Goal: Information Seeking & Learning: Learn about a topic

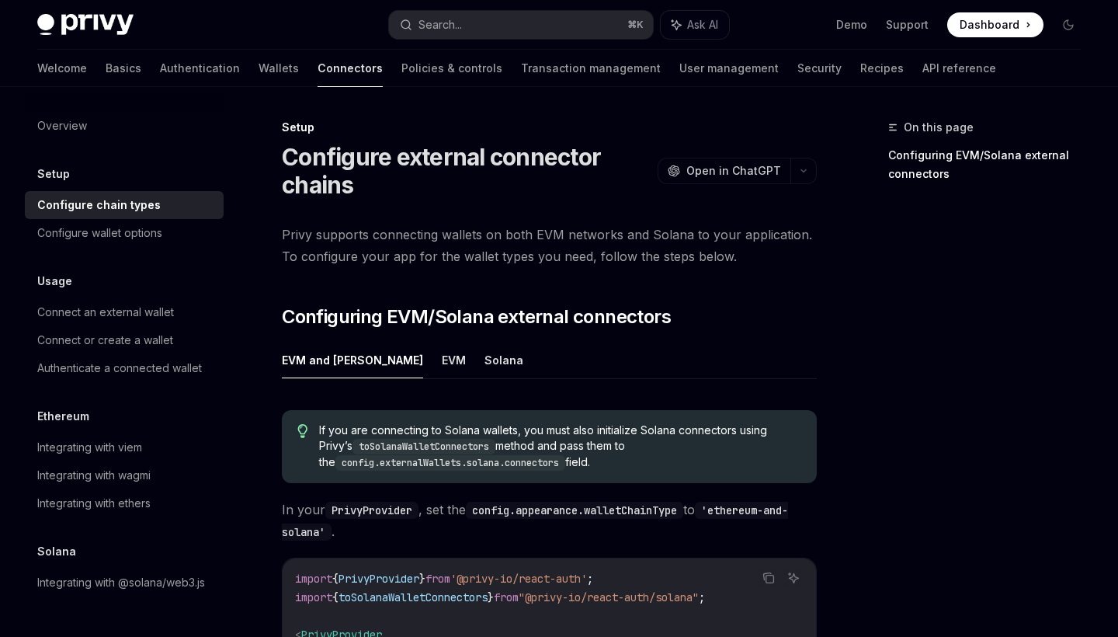
scroll to position [16, 0]
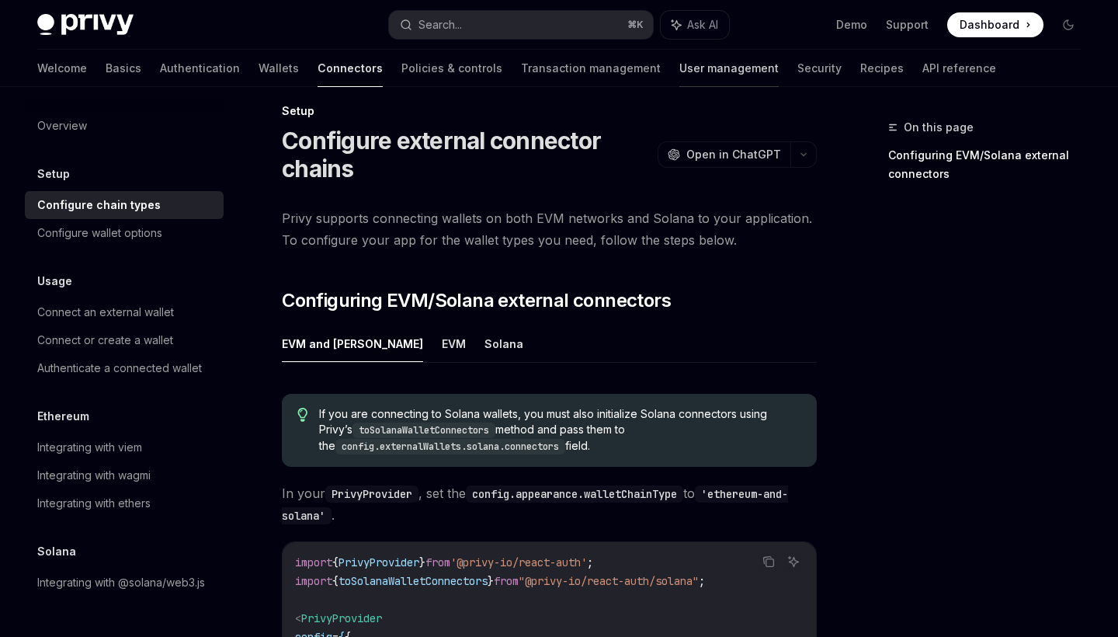
click at [679, 74] on link "User management" at bounding box center [728, 68] width 99 height 37
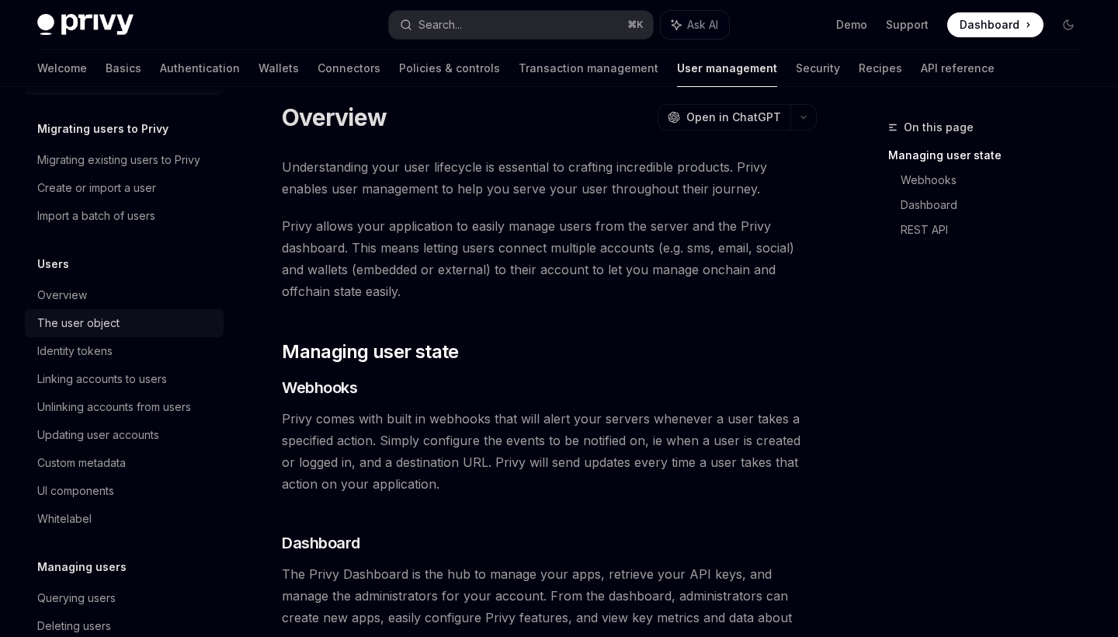
scroll to position [51, 0]
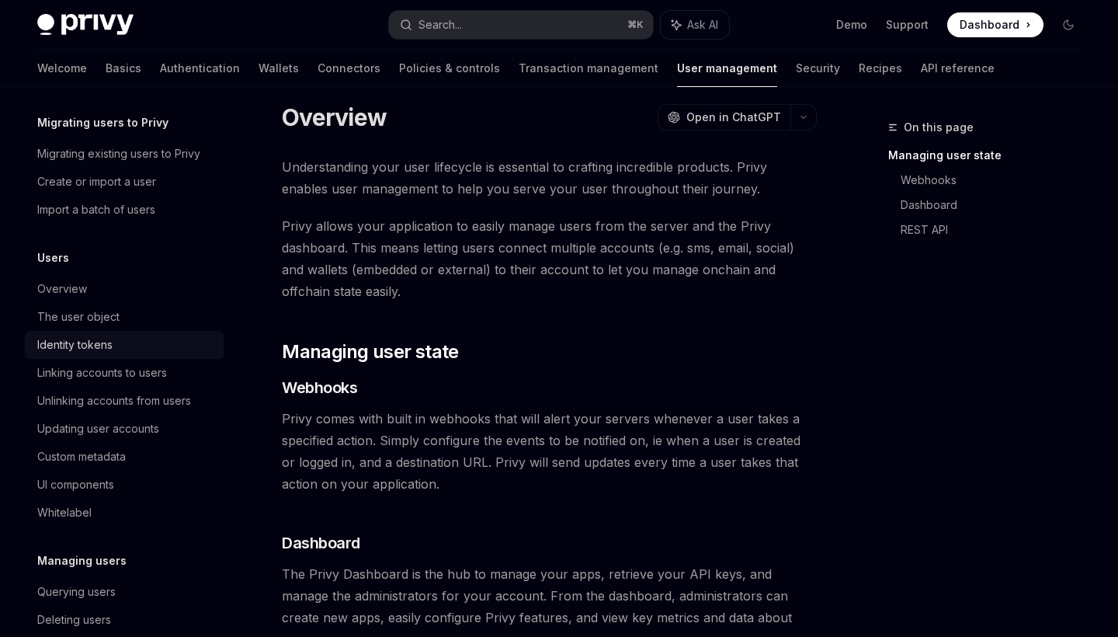
click at [109, 342] on div "Identity tokens" at bounding box center [74, 344] width 75 height 19
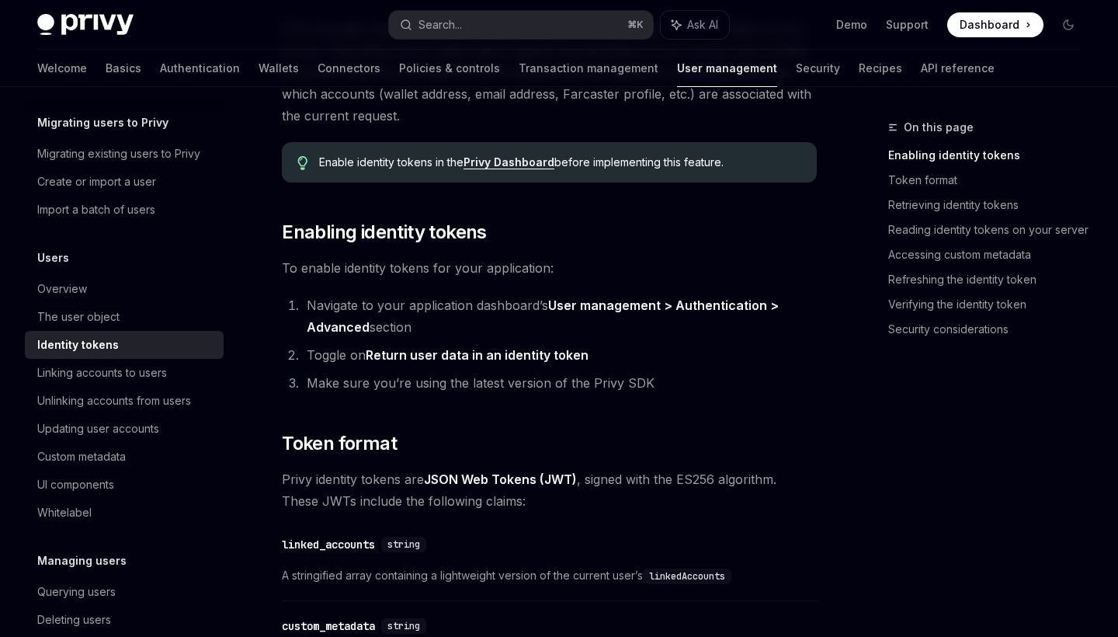
scroll to position [327, 0]
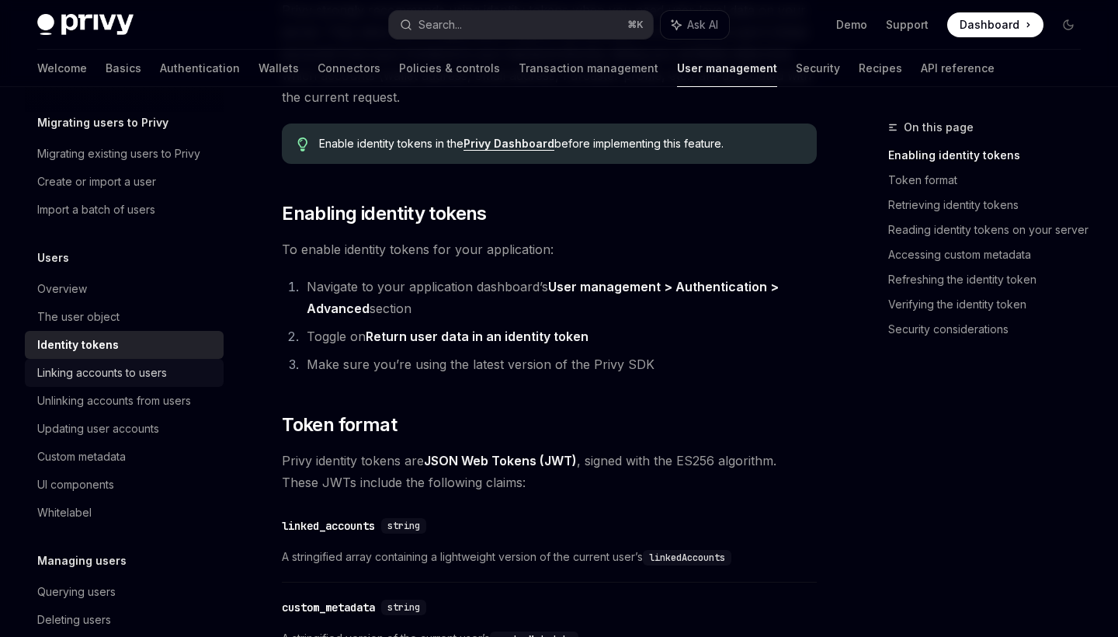
click at [135, 371] on div "Linking accounts to users" at bounding box center [102, 372] width 130 height 19
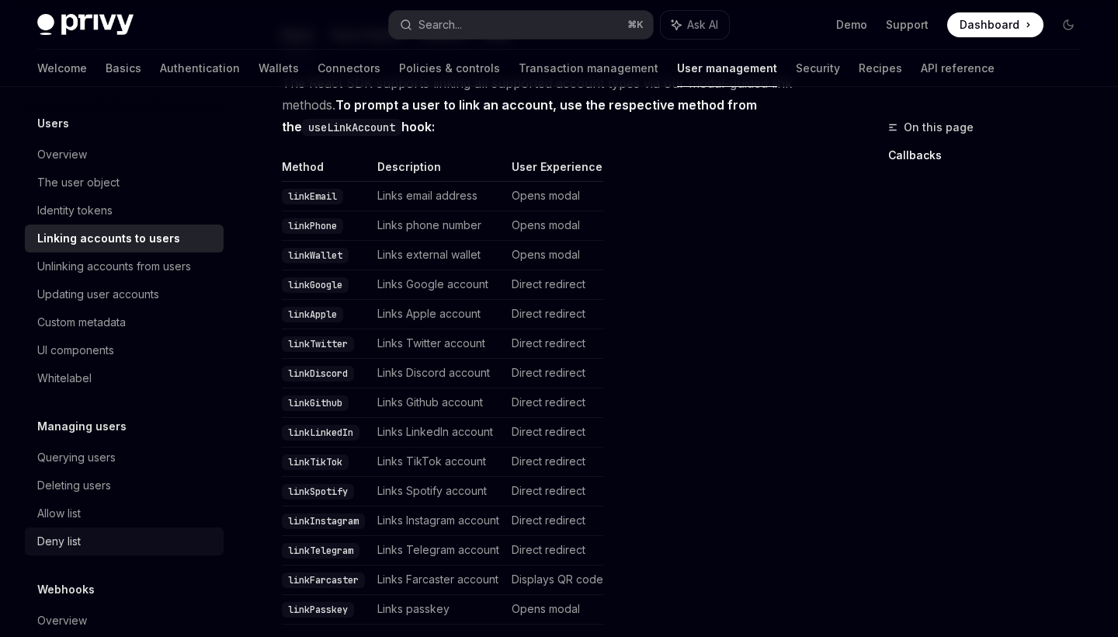
scroll to position [126, 0]
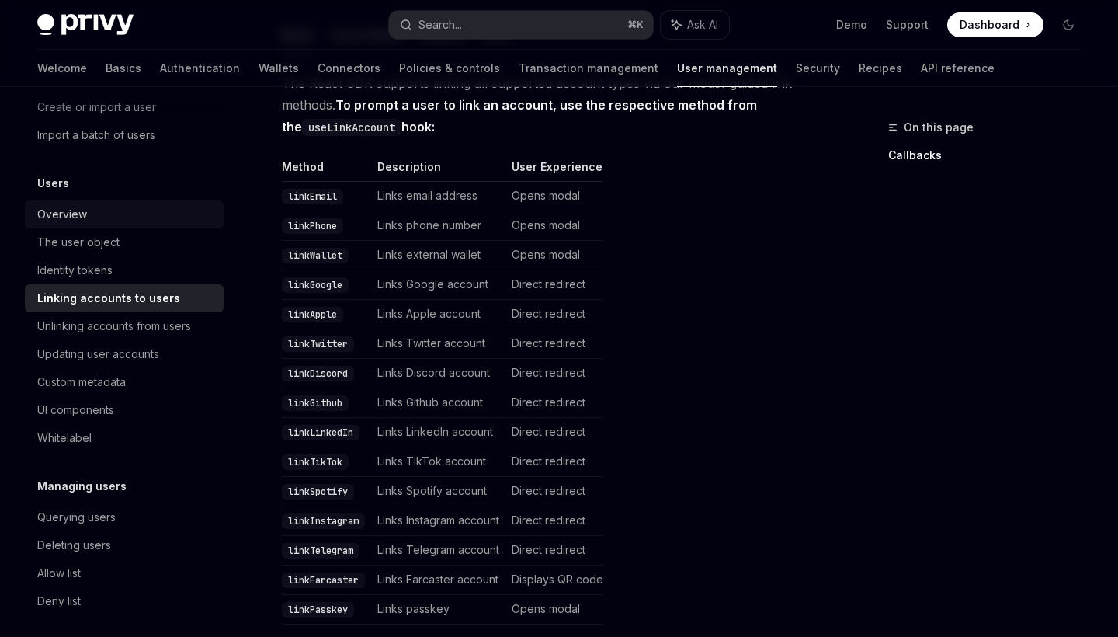
click at [70, 205] on div "Overview" at bounding box center [62, 214] width 50 height 19
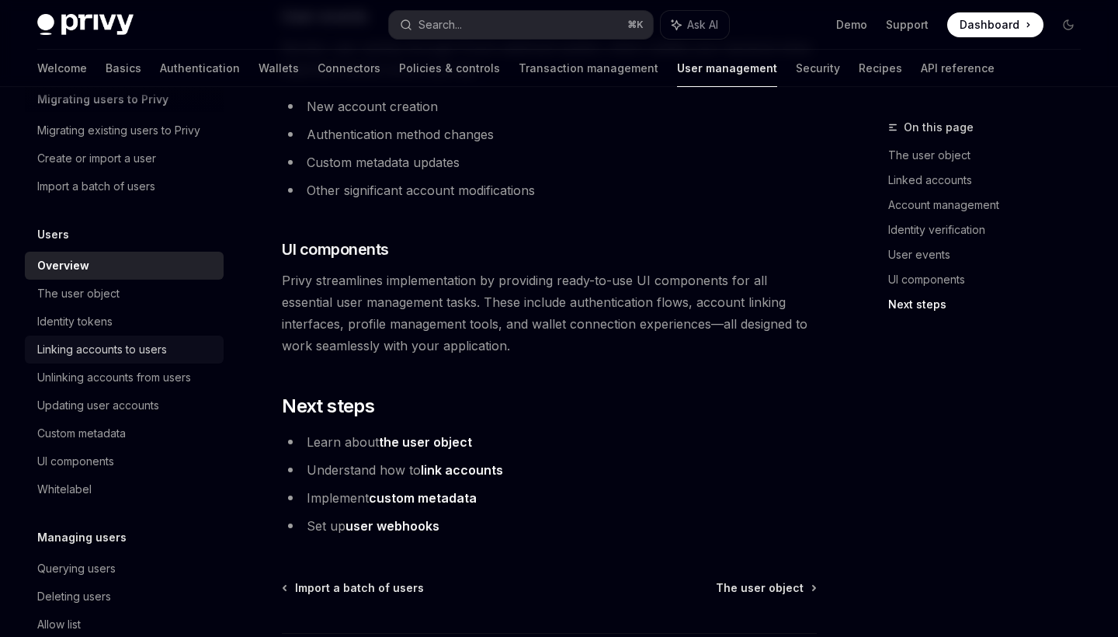
scroll to position [73, 0]
click at [132, 162] on div "Create or import a user" at bounding box center [96, 160] width 119 height 19
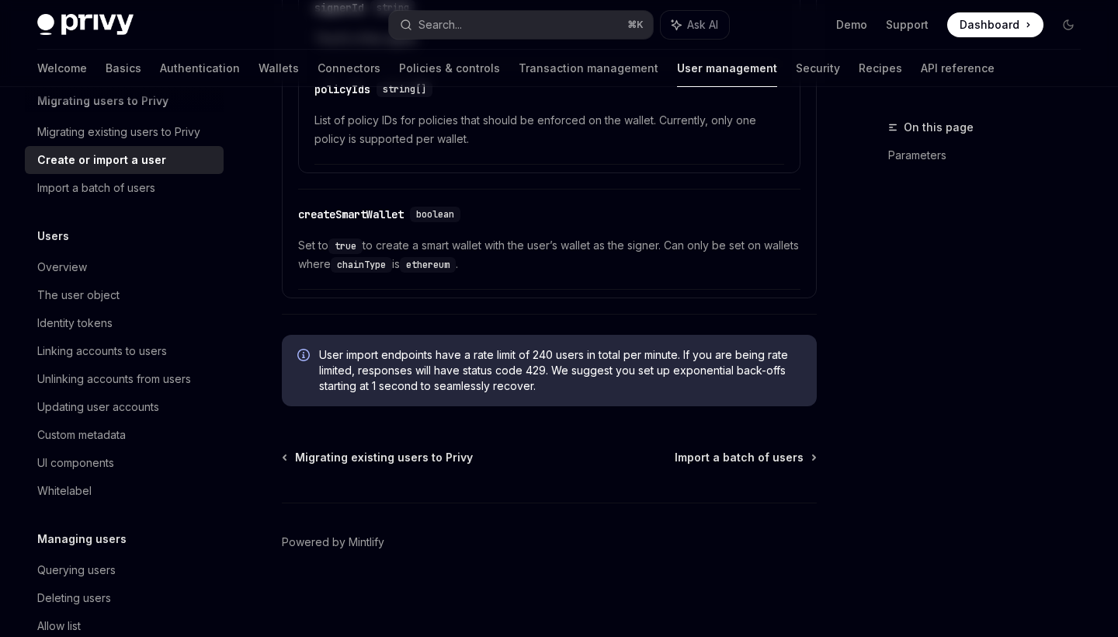
type textarea "*"
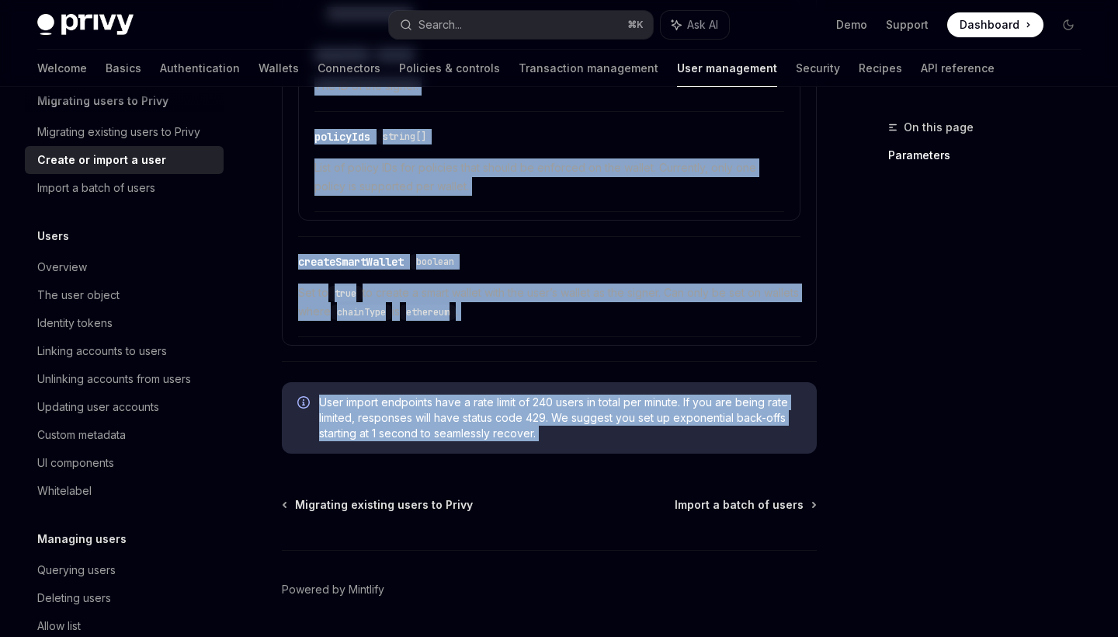
scroll to position [1324, 0]
drag, startPoint x: 283, startPoint y: 160, endPoint x: 484, endPoint y: 452, distance: 354.4
copy div "Loremi do sitame c adip ElitSE Doei te InciDID UtlaBO Etdo ma AliqUAE Admin ven…"
